Goal: Information Seeking & Learning: Check status

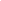
click at [0, 0] on html at bounding box center [0, 0] width 0 height 0
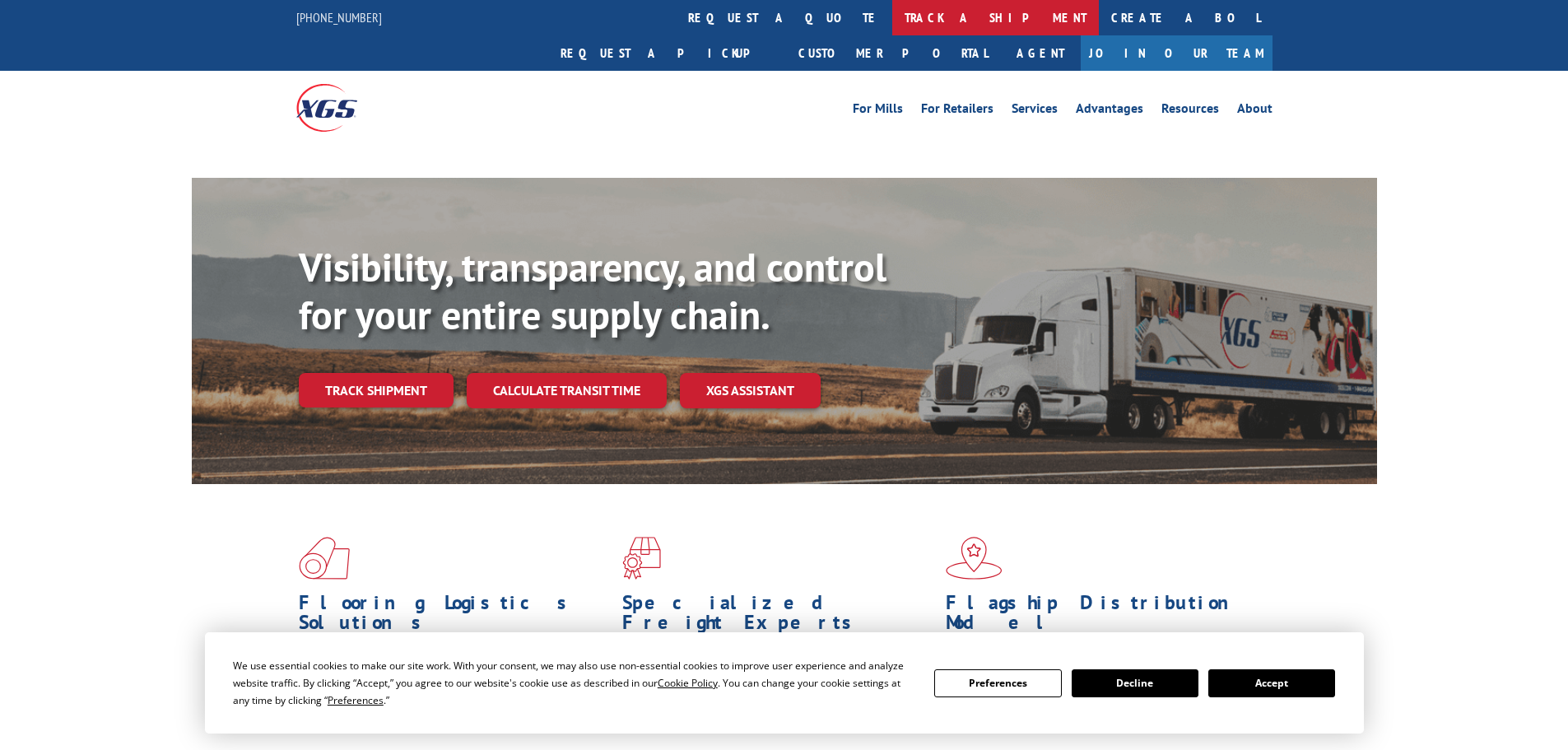
click at [893, 6] on link "track a shipment" at bounding box center [995, 18] width 206 height 35
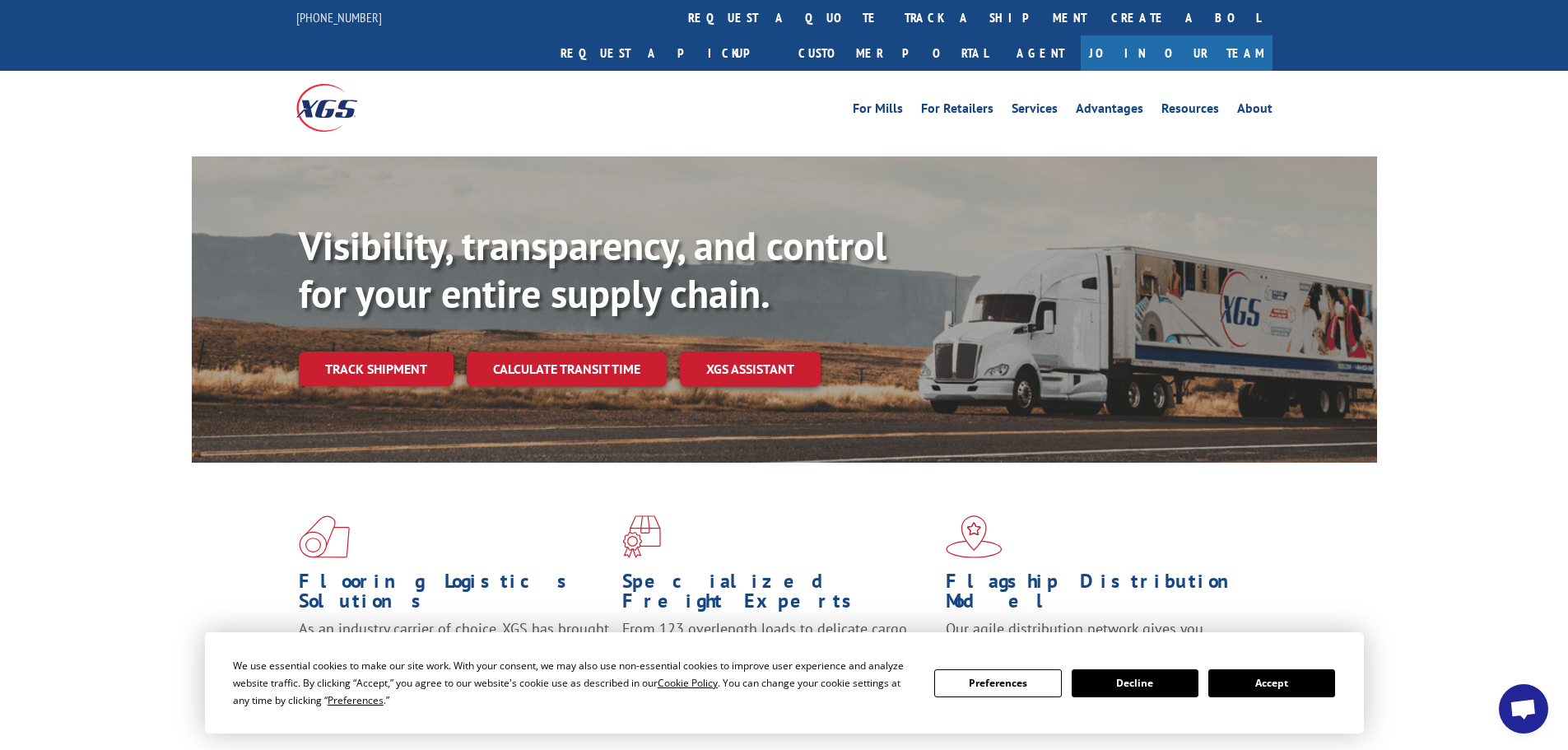
click at [1285, 683] on button "Accept" at bounding box center [1272, 683] width 127 height 28
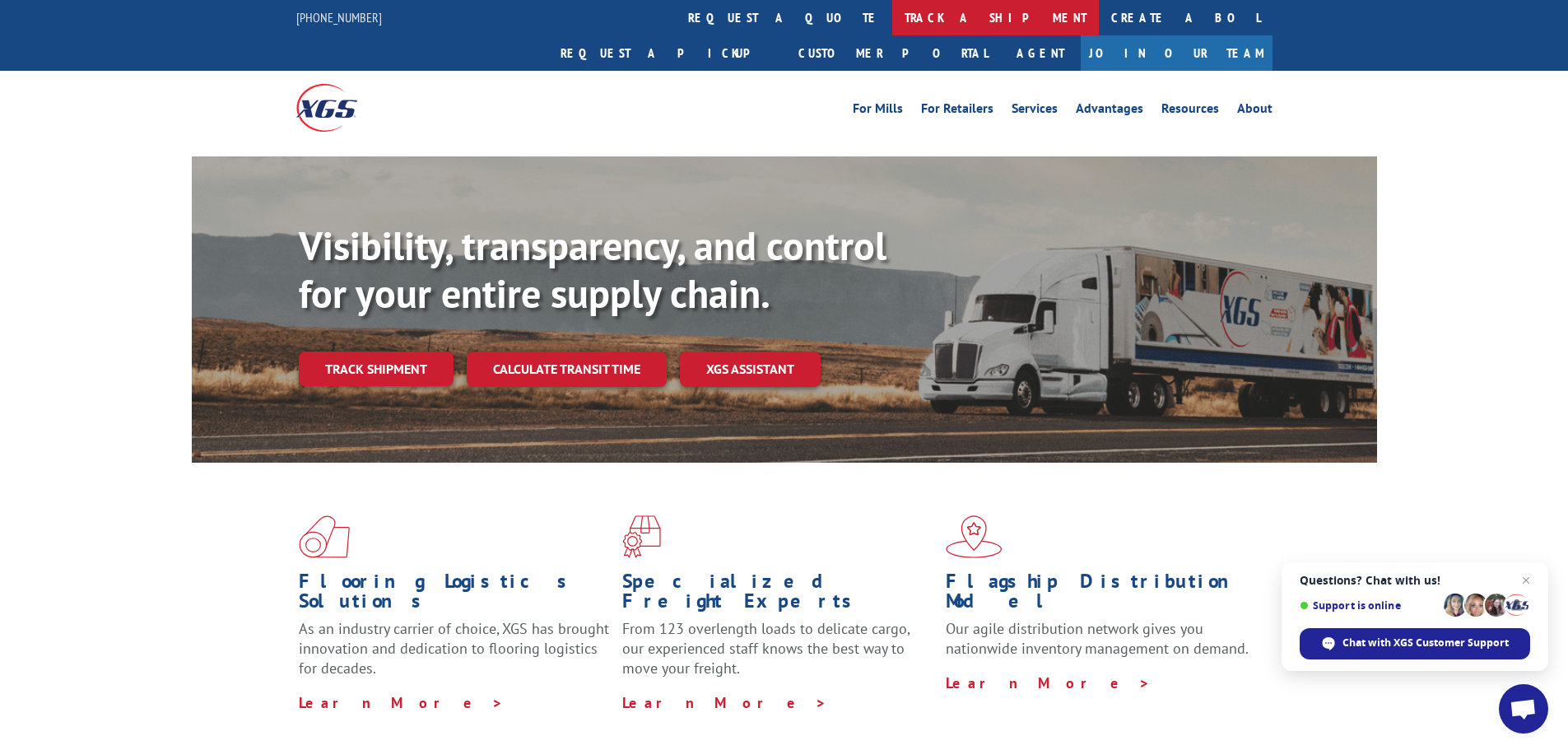
click at [893, 20] on link "track a shipment" at bounding box center [995, 18] width 206 height 35
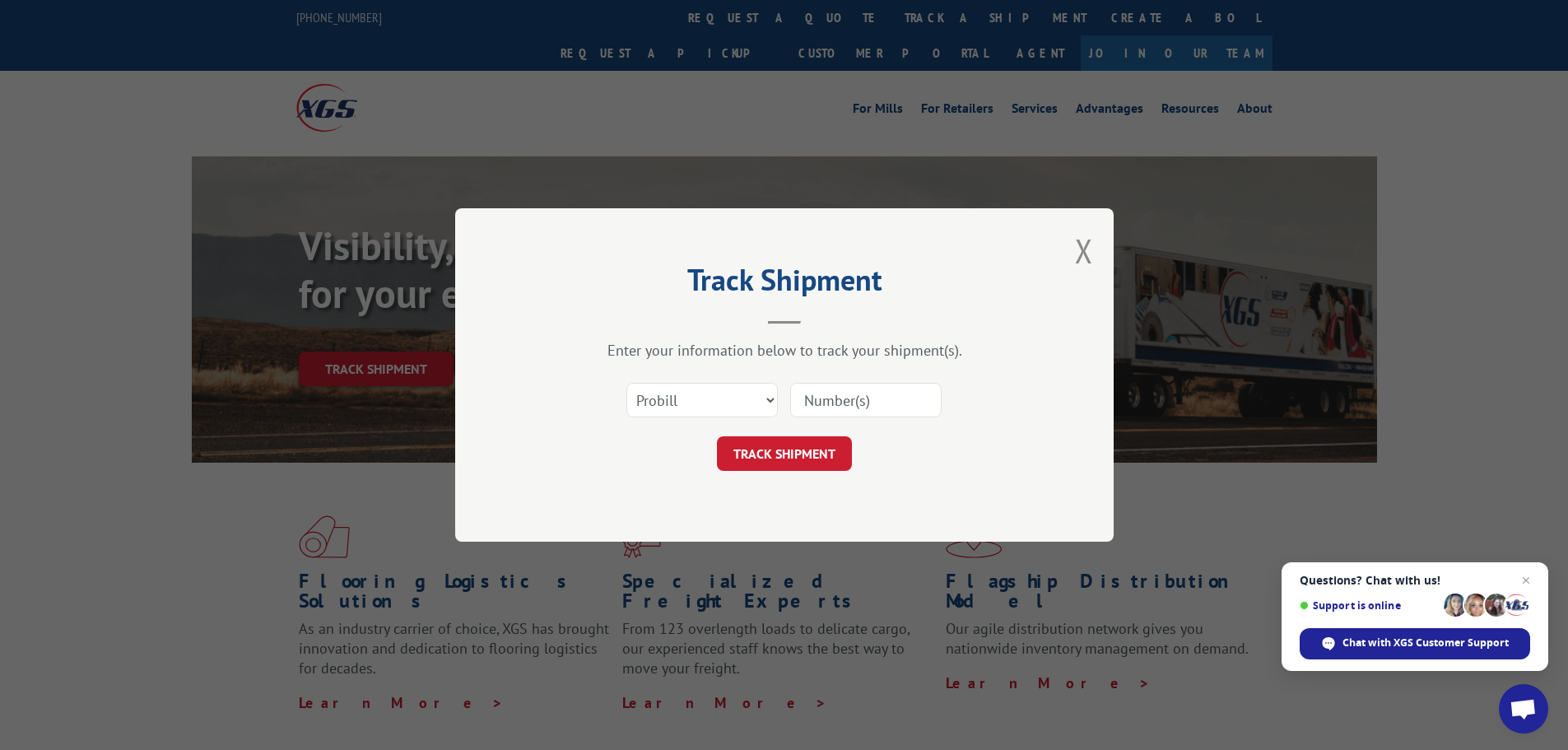
click at [791, 394] on input at bounding box center [866, 400] width 152 height 35
paste input "17592594"
type input "17592594"
click at [810, 460] on button "TRACK SHIPMENT" at bounding box center [784, 453] width 135 height 35
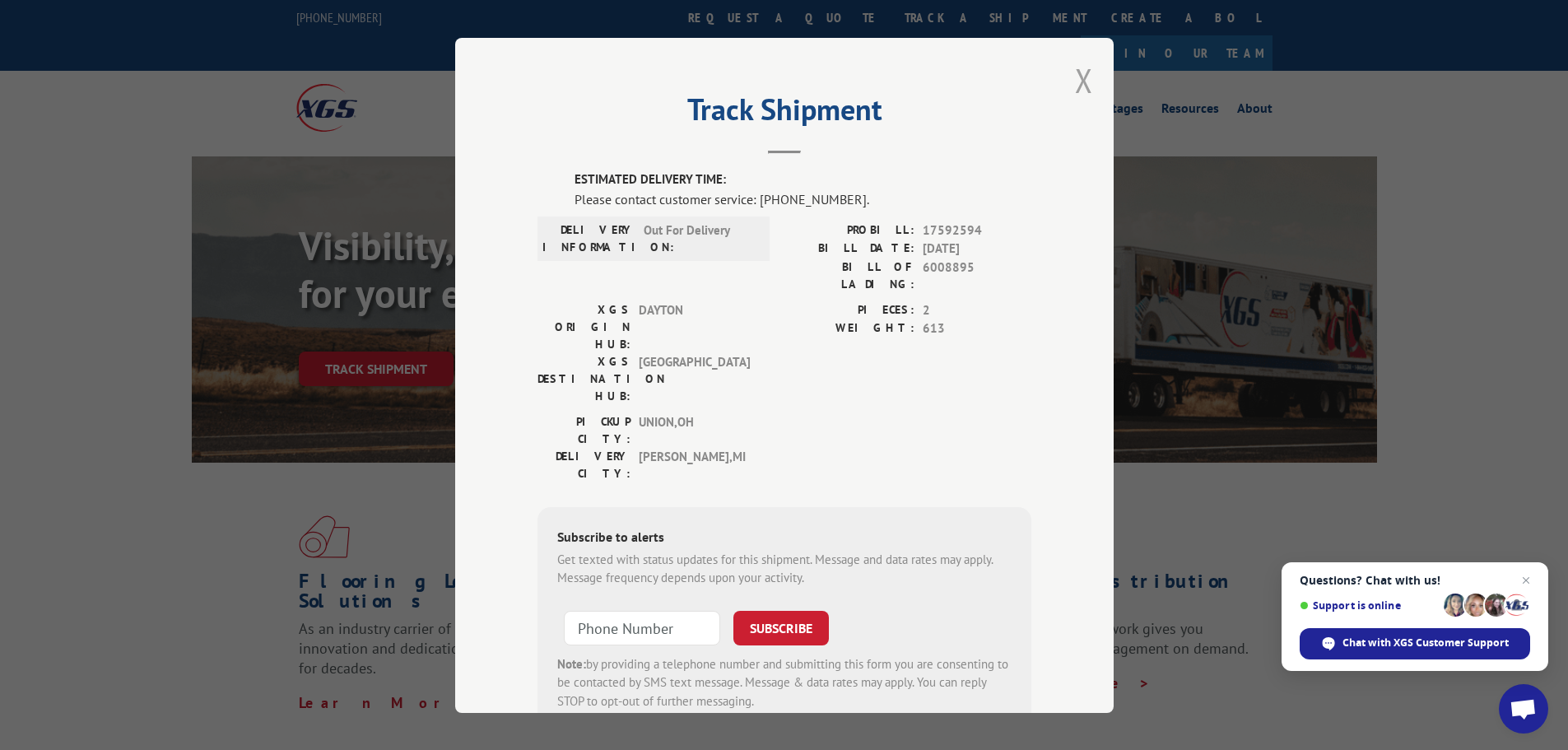
click at [1080, 82] on button "Close modal" at bounding box center [1085, 80] width 19 height 44
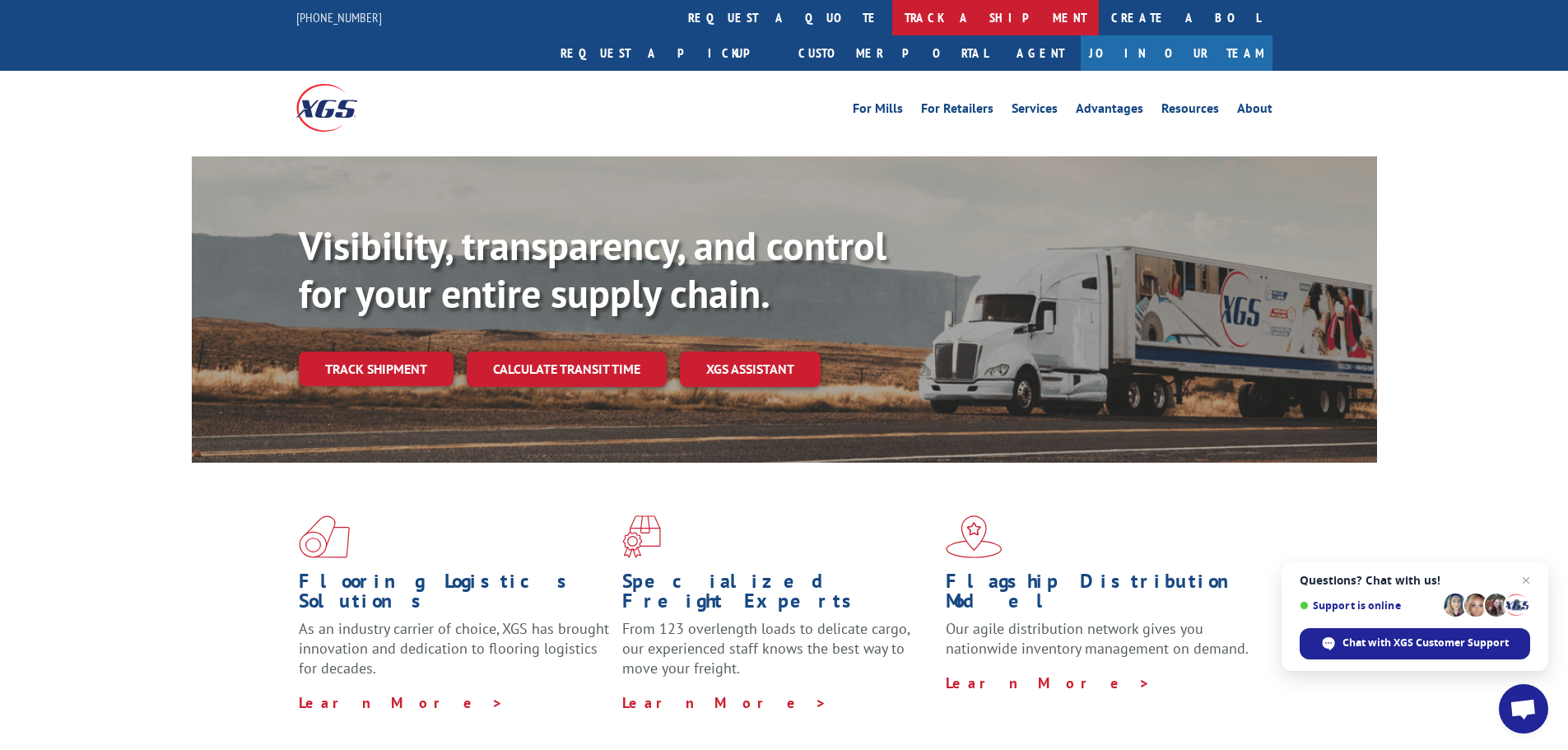
click at [893, 23] on link "track a shipment" at bounding box center [995, 18] width 206 height 35
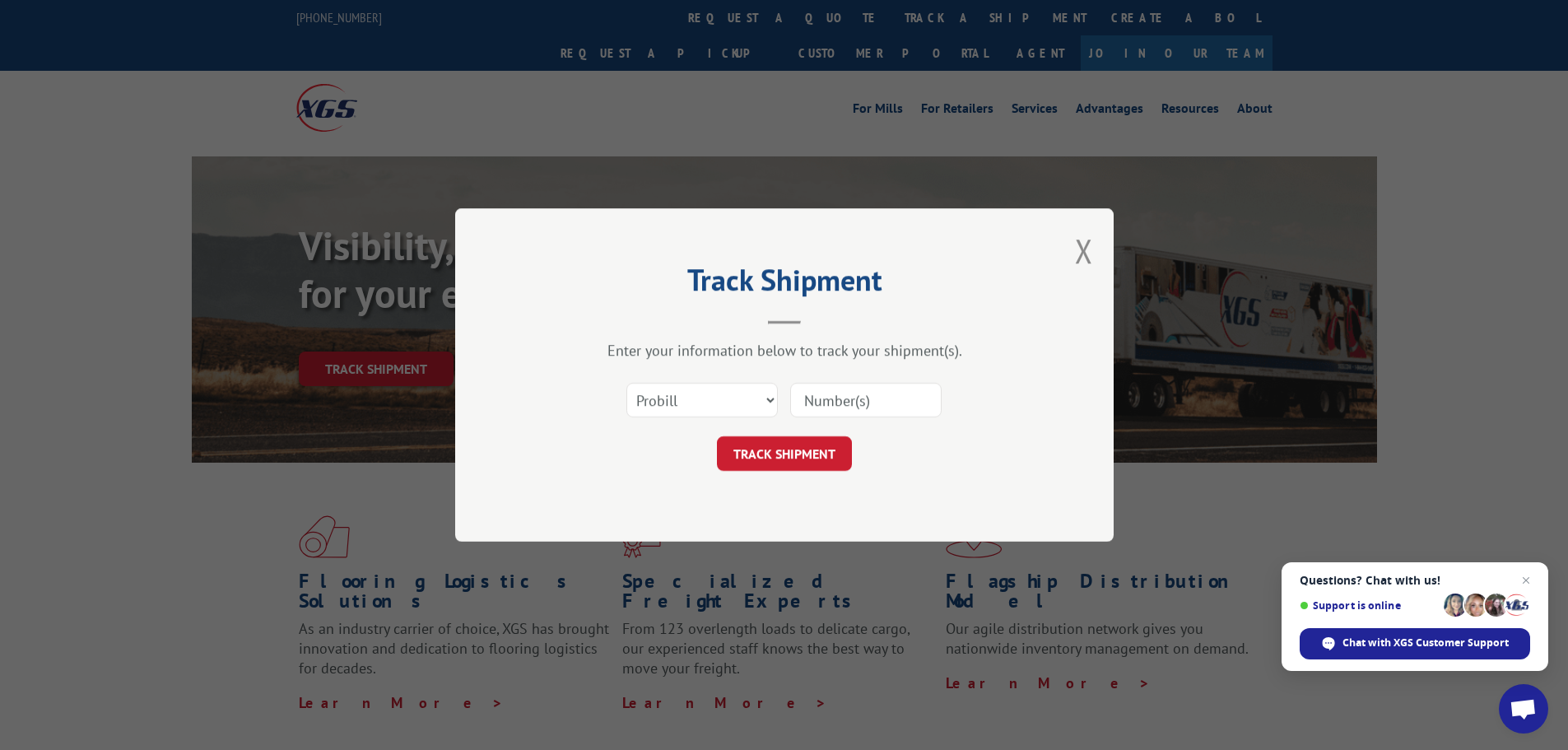
click at [819, 399] on input at bounding box center [866, 400] width 152 height 35
paste input "17228456"
type input "17228456"
click at [809, 448] on button "TRACK SHIPMENT" at bounding box center [784, 453] width 135 height 35
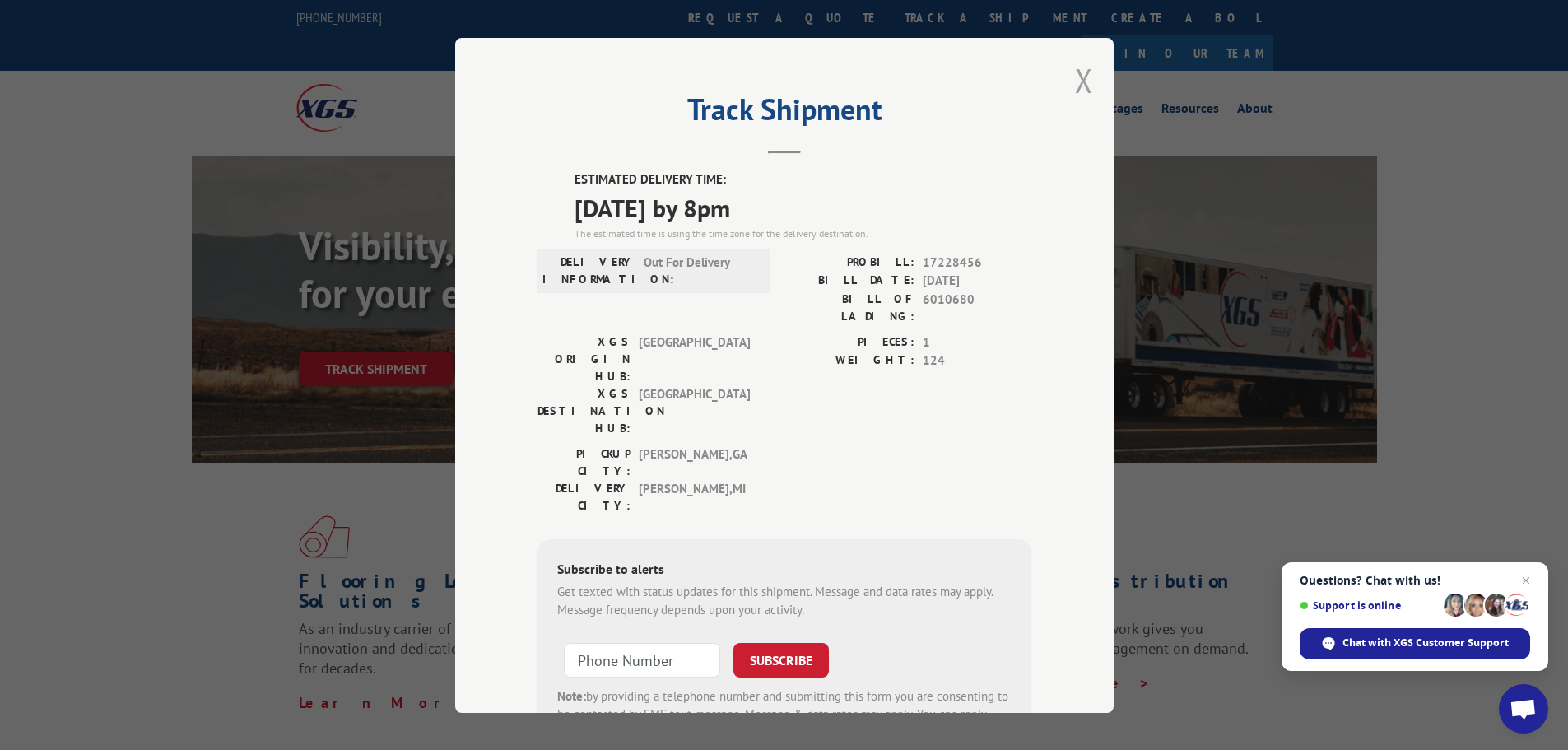
click at [1080, 71] on button "Close modal" at bounding box center [1085, 80] width 19 height 44
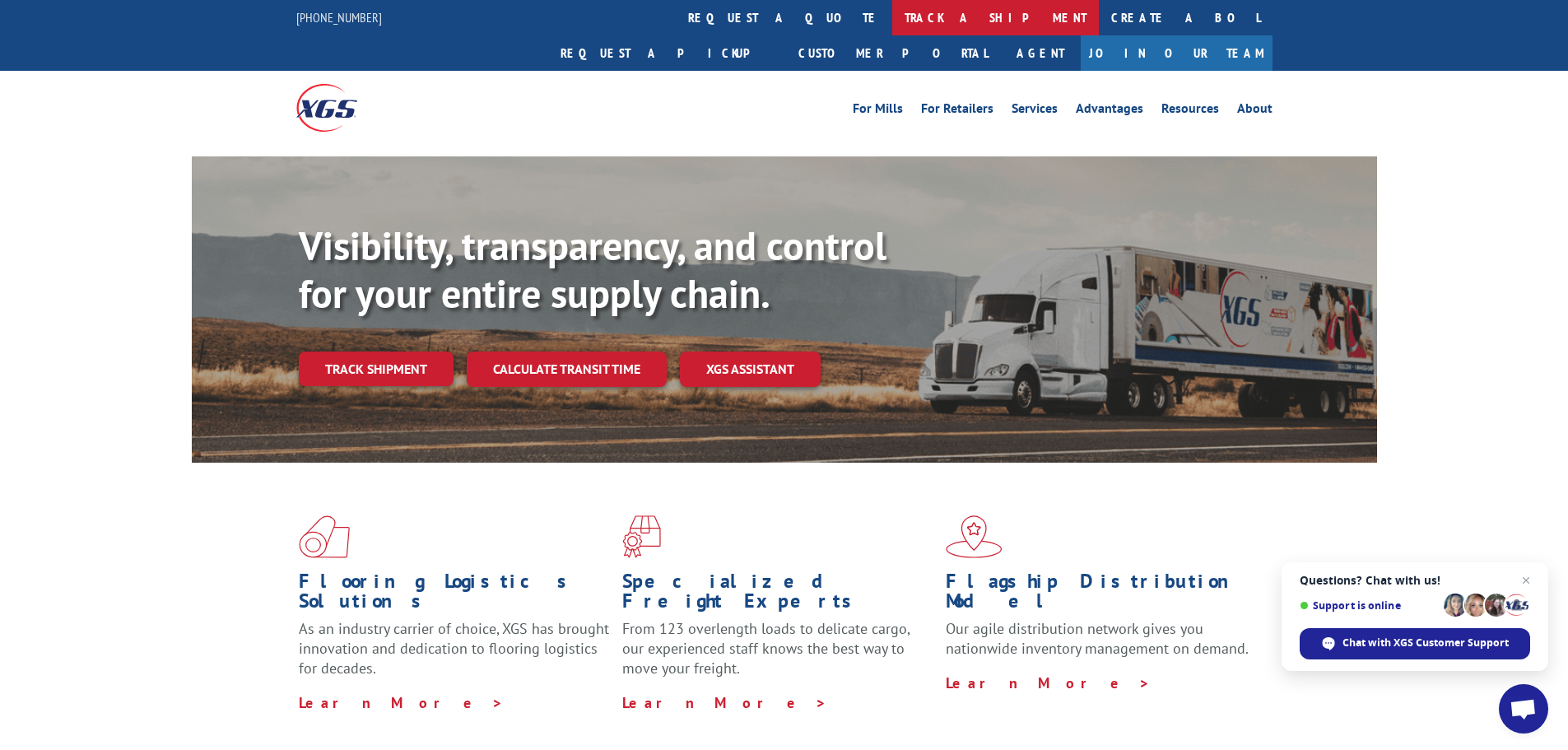
click at [893, 6] on link "track a shipment" at bounding box center [995, 18] width 206 height 35
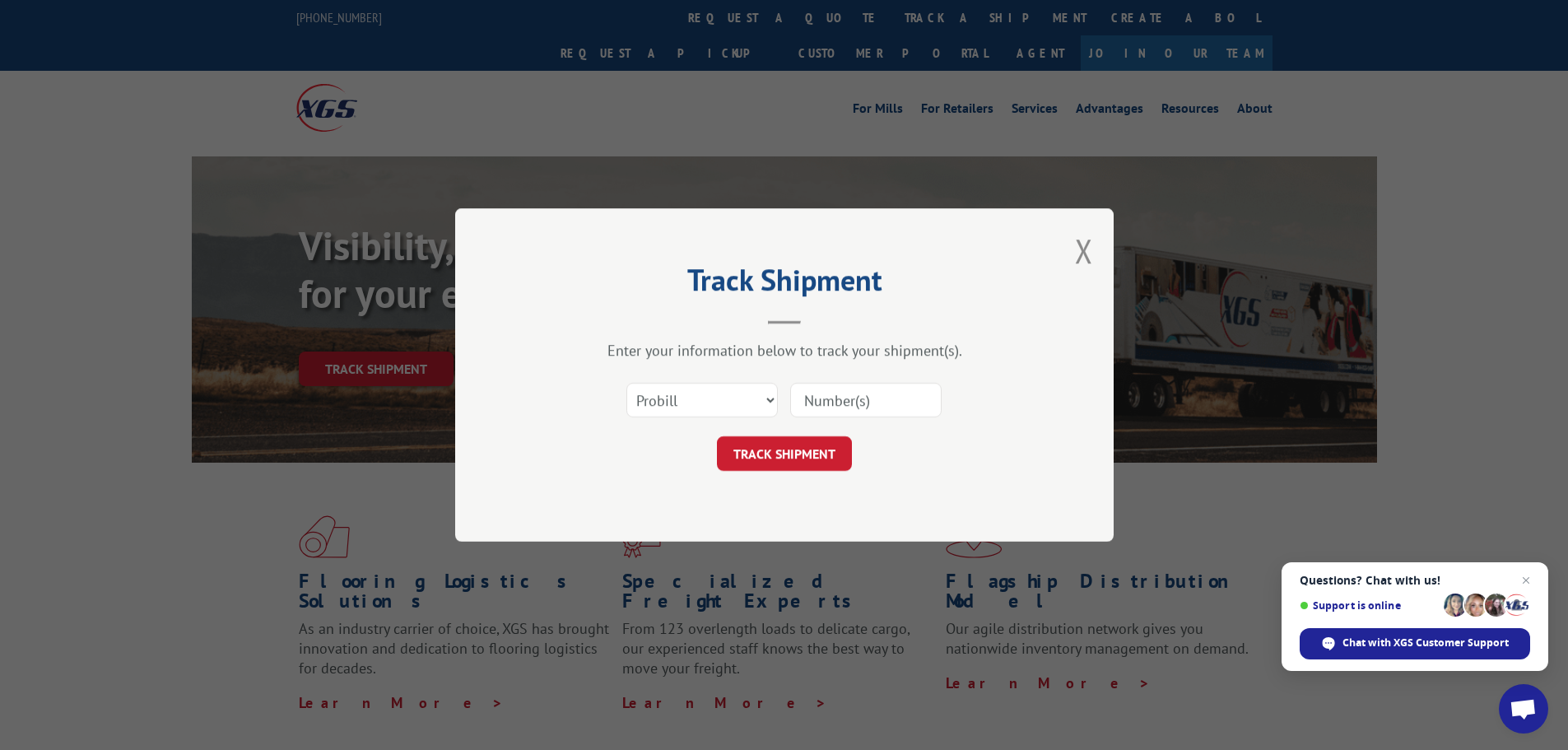
click at [821, 396] on input at bounding box center [866, 400] width 152 height 35
paste input "17469727"
type input "17469727"
click at [781, 455] on button "TRACK SHIPMENT" at bounding box center [784, 453] width 135 height 35
